Goal: Navigation & Orientation: Find specific page/section

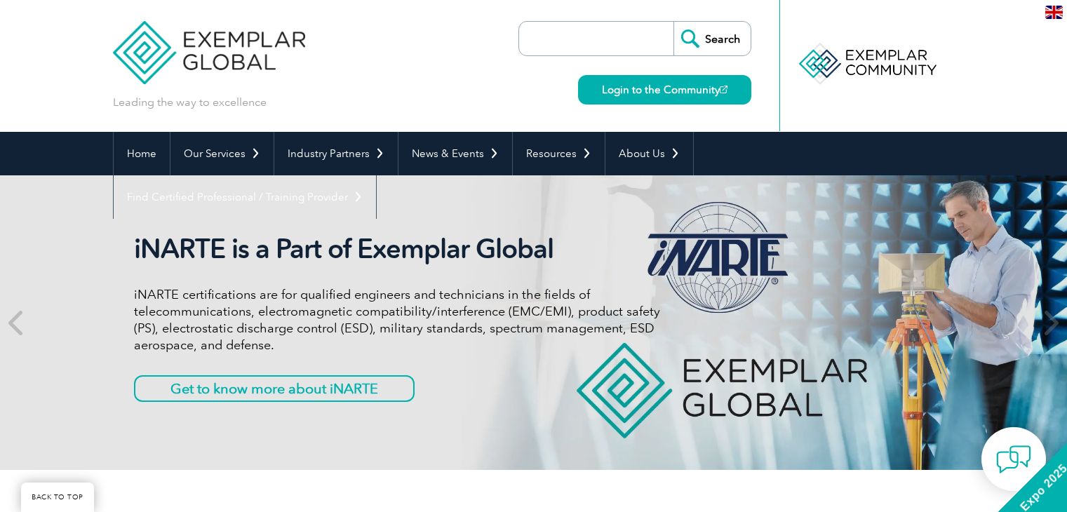
scroll to position [384, 0]
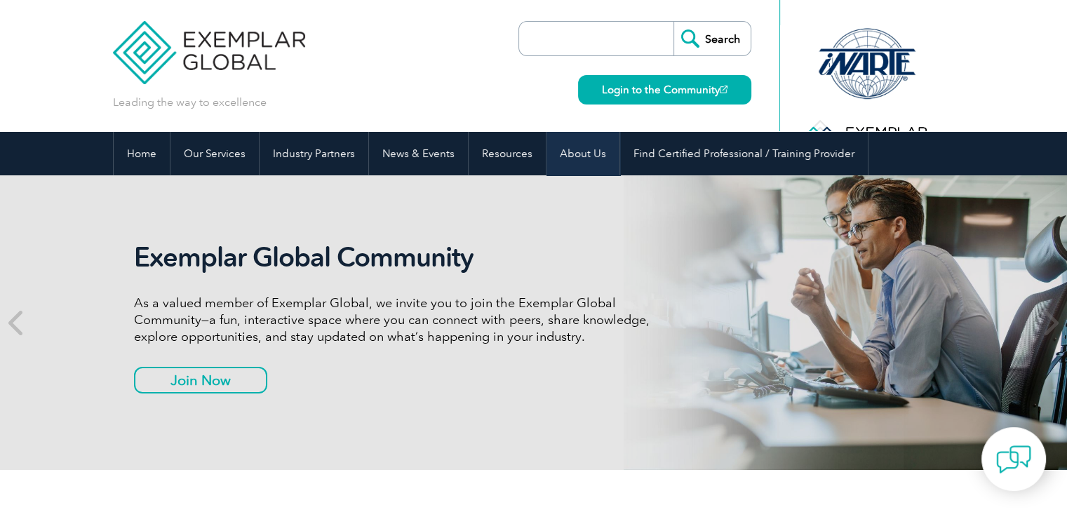
click at [584, 156] on link "About Us" at bounding box center [582, 153] width 73 height 43
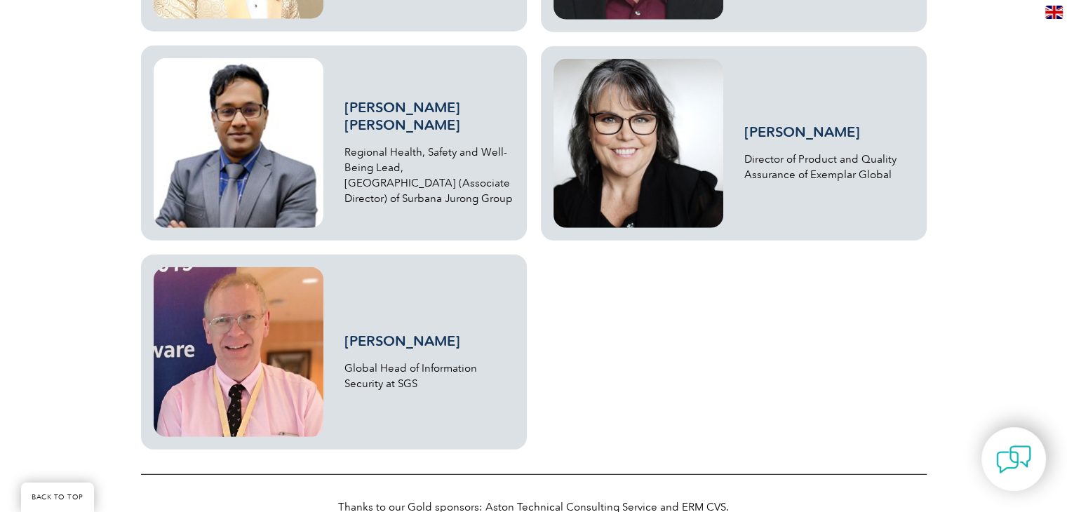
scroll to position [3858, 0]
